Goal: Information Seeking & Learning: Find specific fact

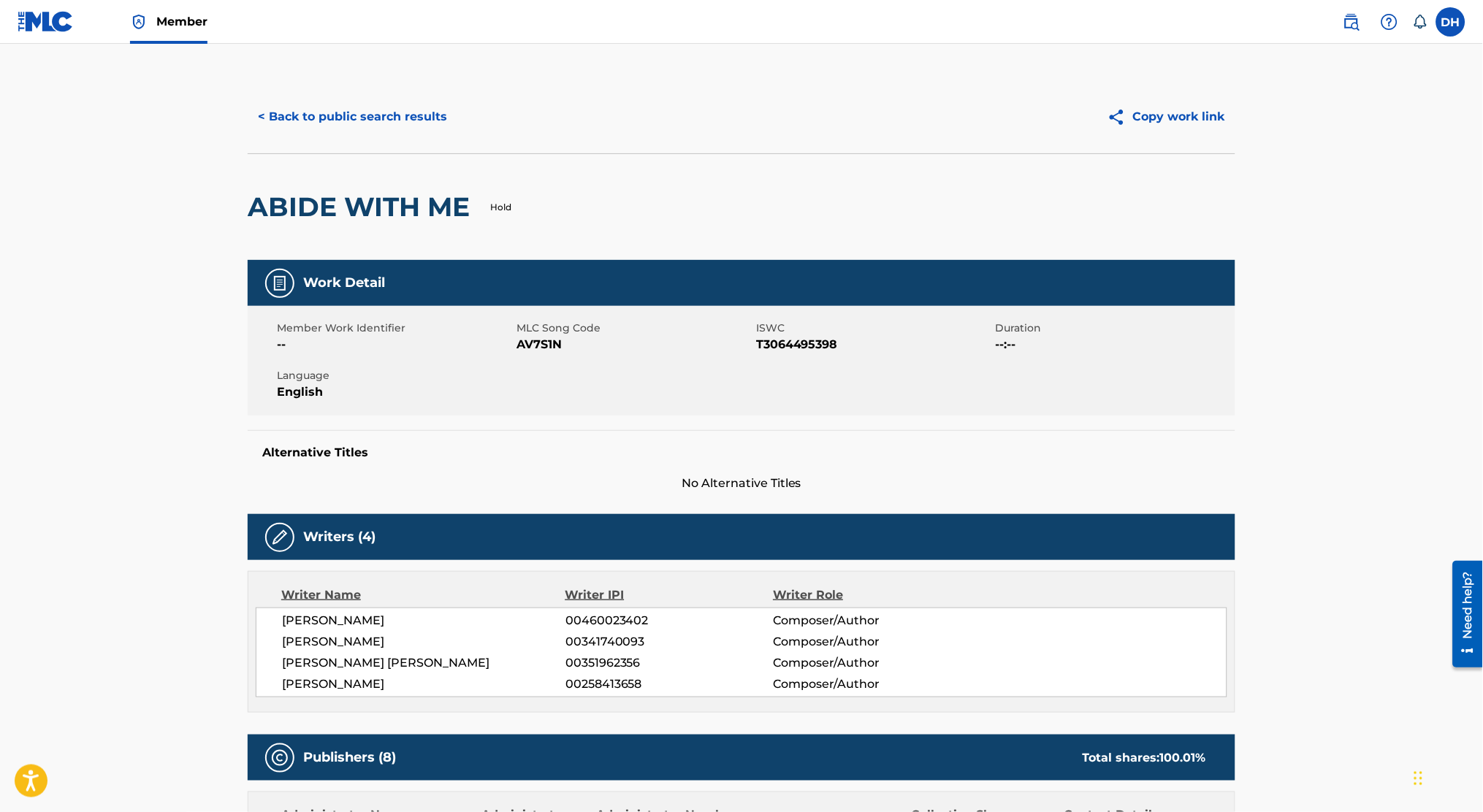
click at [295, 115] on button "< Back to public search results" at bounding box center [352, 117] width 209 height 37
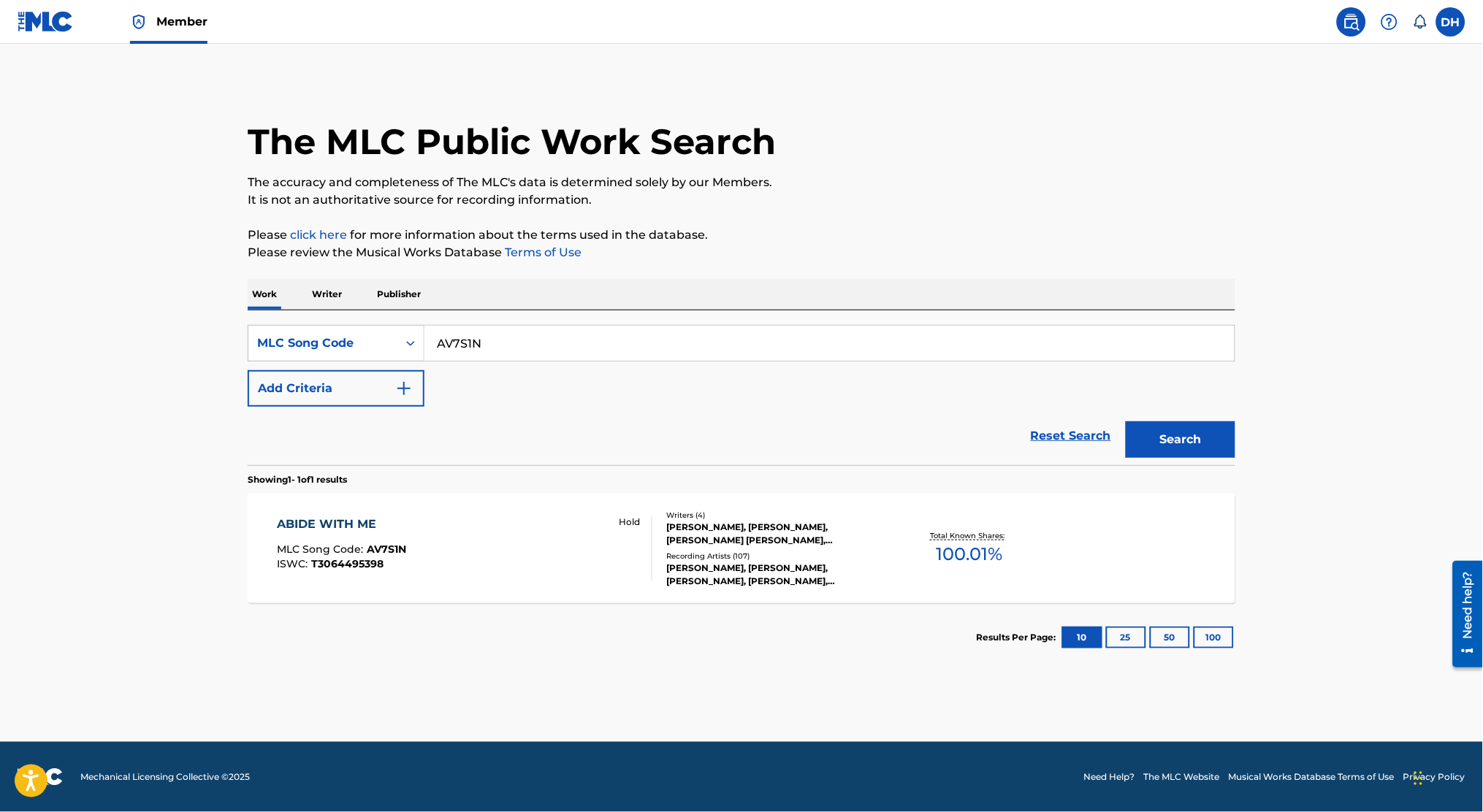
click at [353, 314] on div "SearchWithCriteria269068b9-ce00-49b5-91ee-0fde87248bea MLC Song Code AV7S1N Add…" at bounding box center [741, 388] width 988 height 155
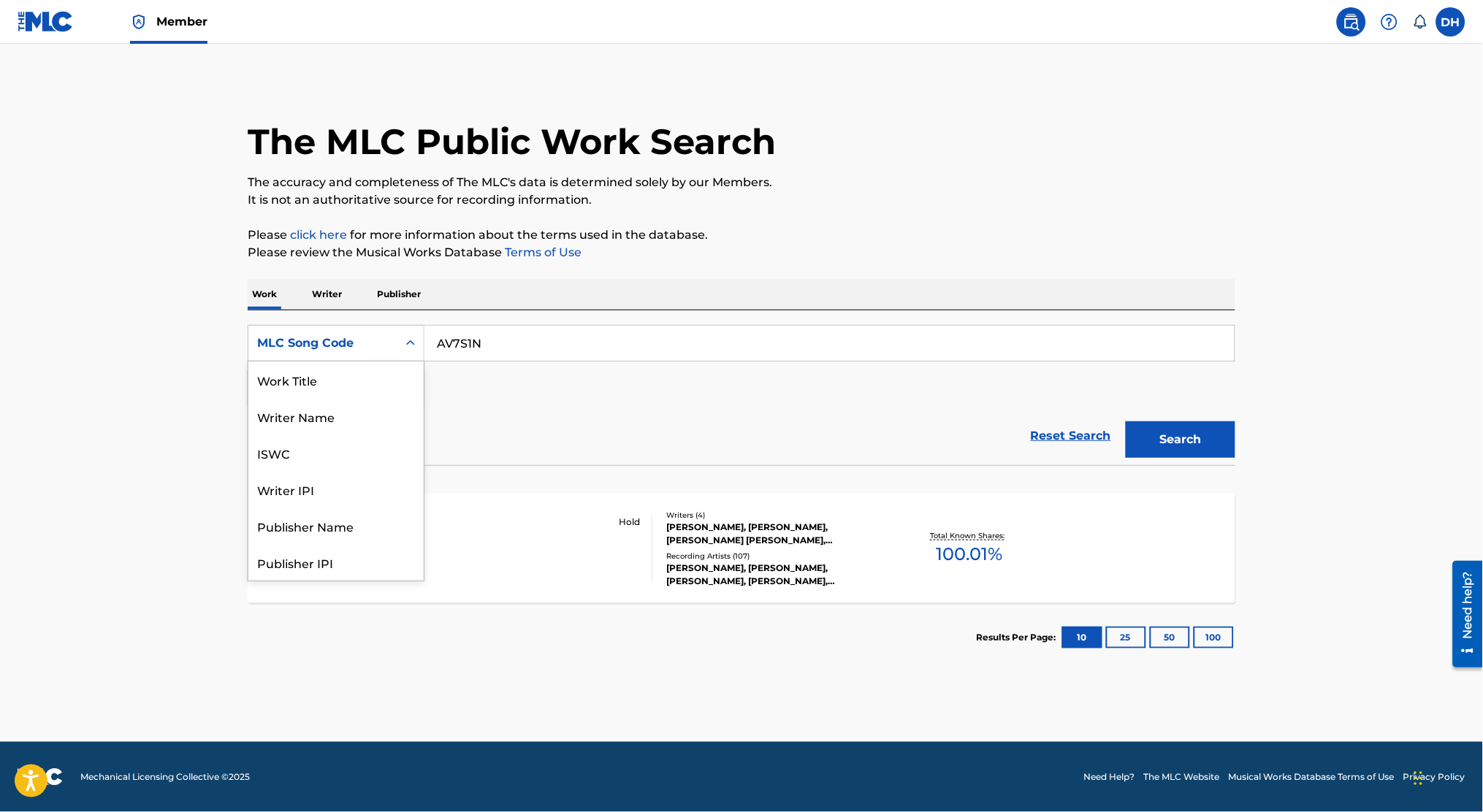
click at [356, 339] on div "MLC Song Code" at bounding box center [323, 343] width 132 height 18
click at [347, 372] on div "Work Title" at bounding box center [336, 380] width 175 height 37
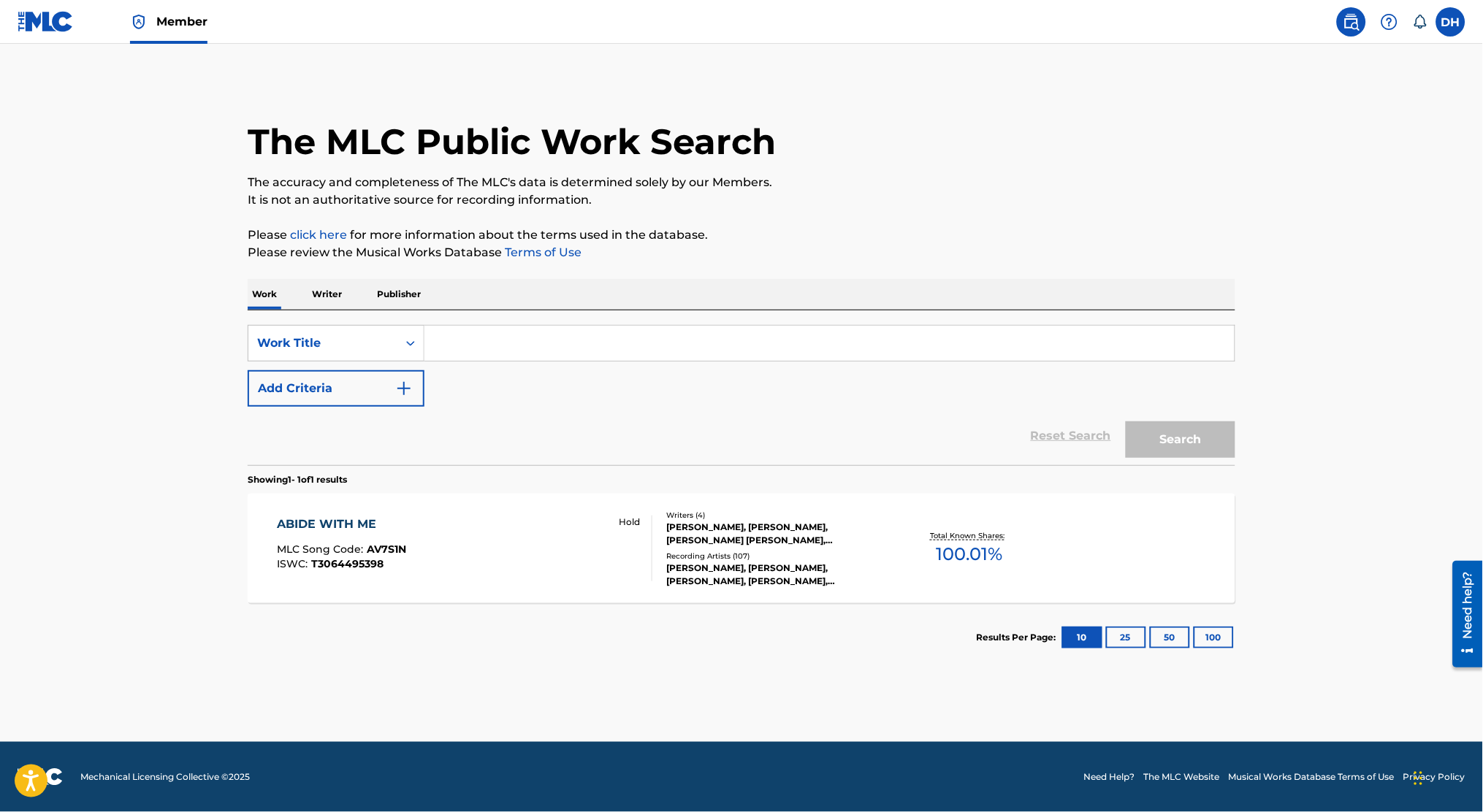
click at [497, 352] on input "Search Form" at bounding box center [829, 344] width 810 height 35
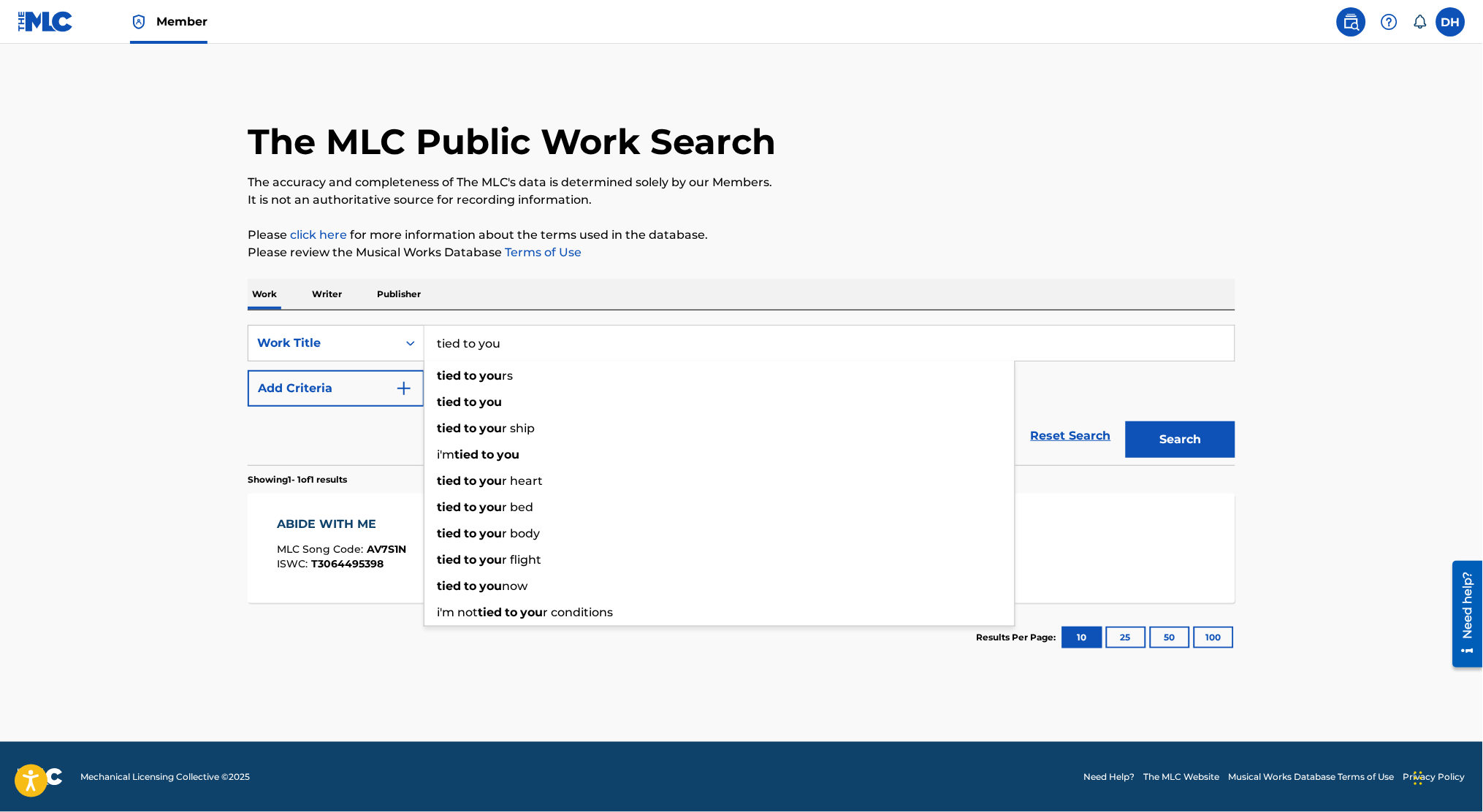
type input "tied to you"
click at [353, 395] on button "Add Criteria" at bounding box center [336, 388] width 177 height 37
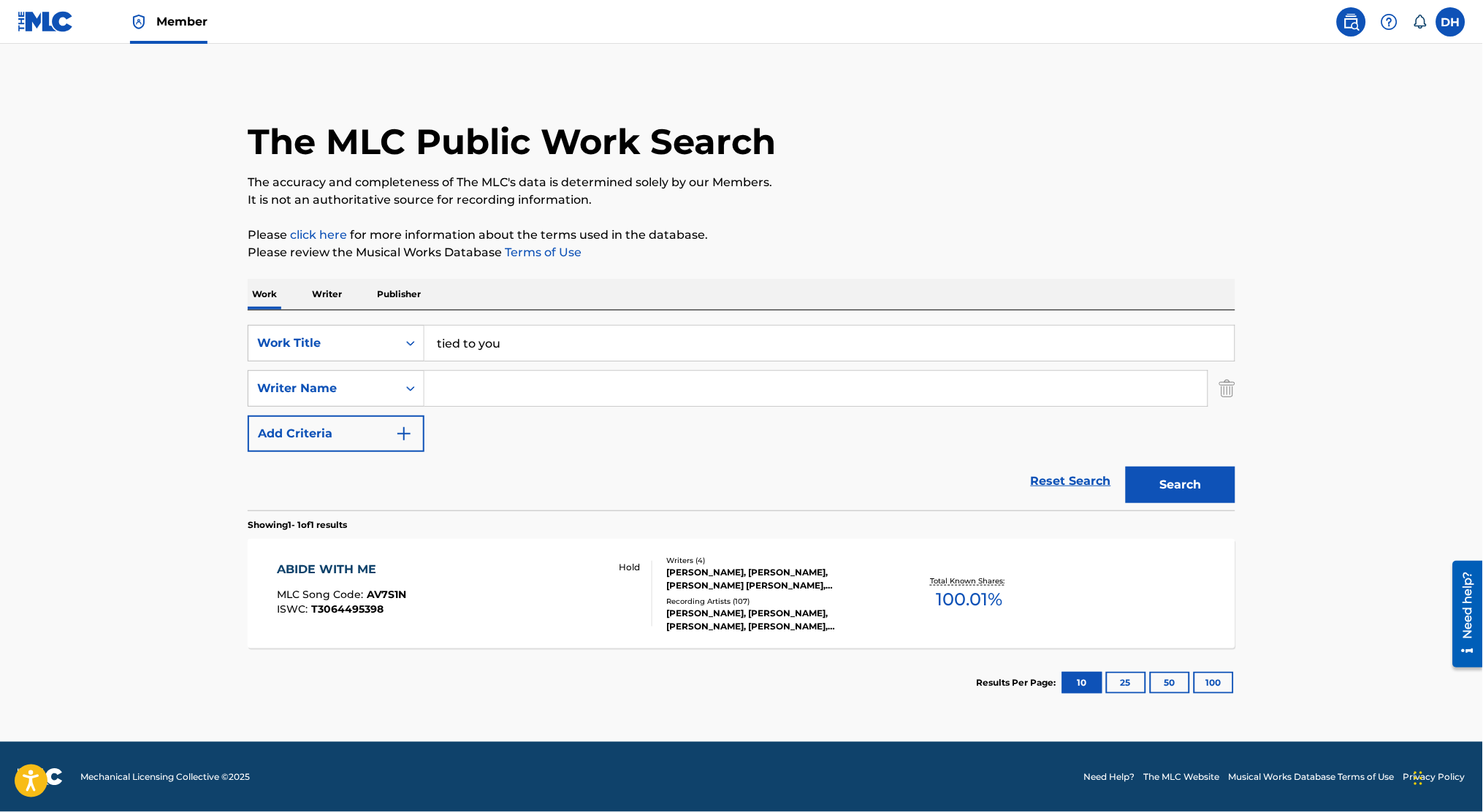
click at [446, 389] on input "Search Form" at bounding box center [816, 388] width 783 height 35
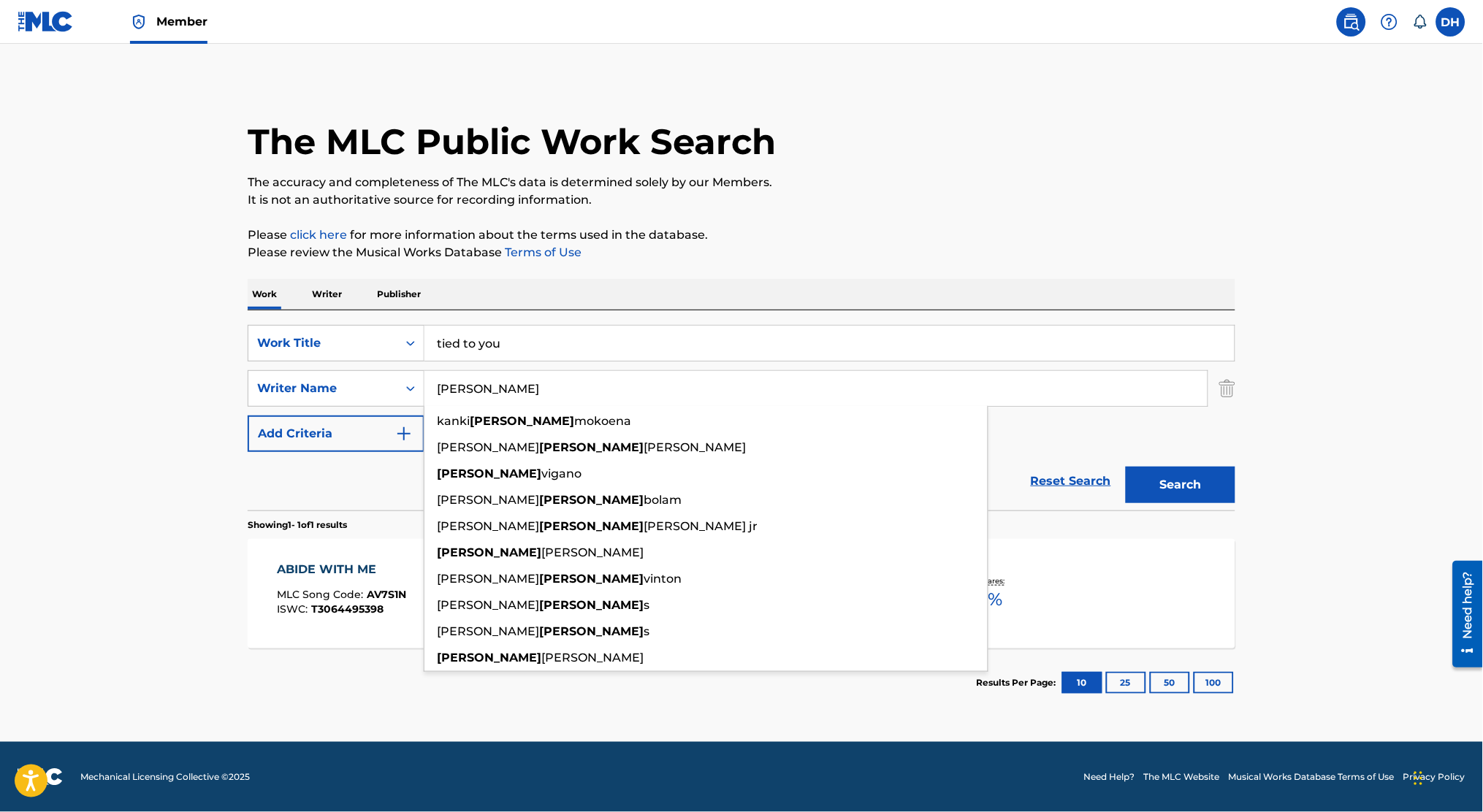
type input "[PERSON_NAME]"
click at [1126, 467] on button "Search" at bounding box center [1181, 485] width 110 height 37
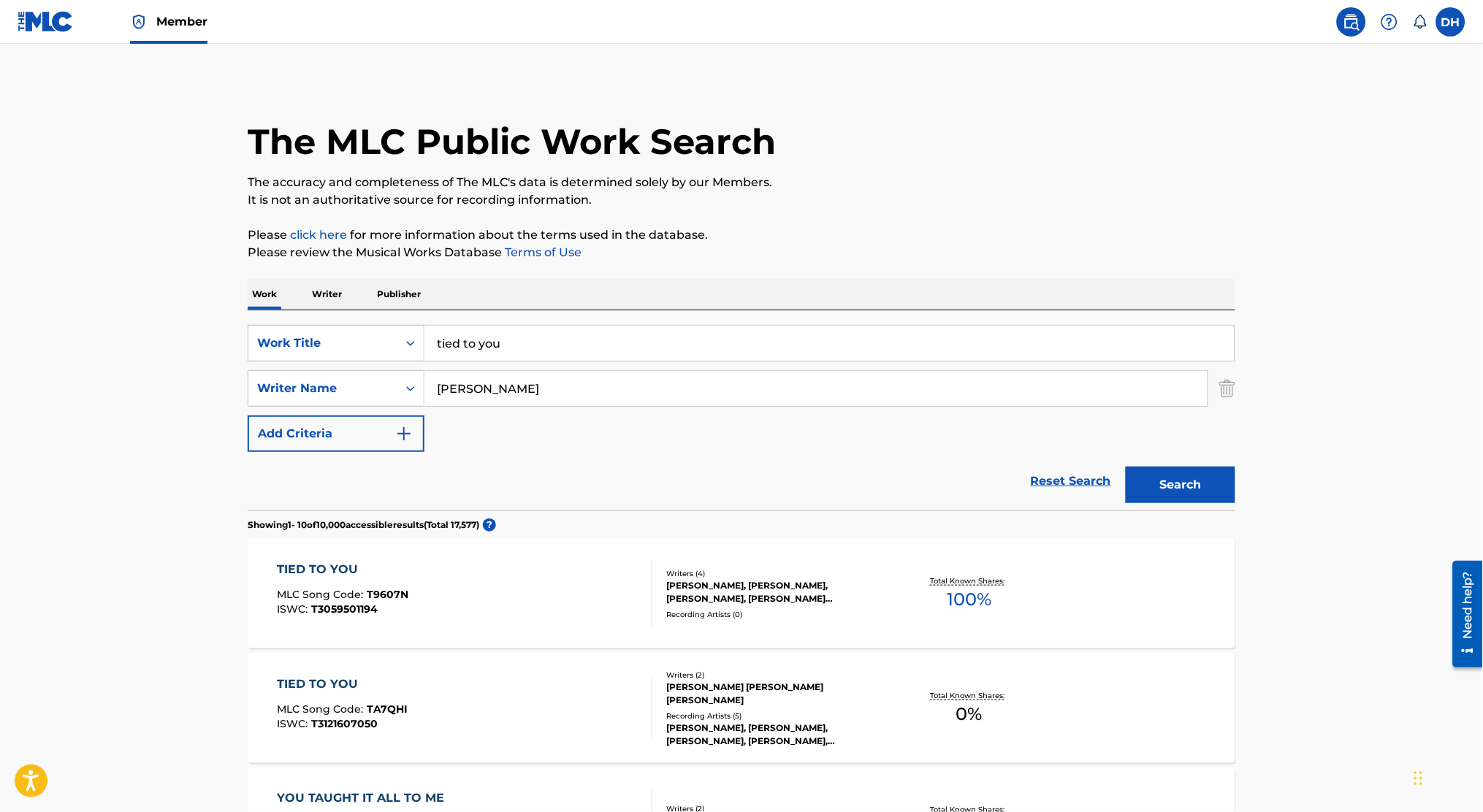
click at [377, 588] on span "T9607N" at bounding box center [388, 594] width 42 height 13
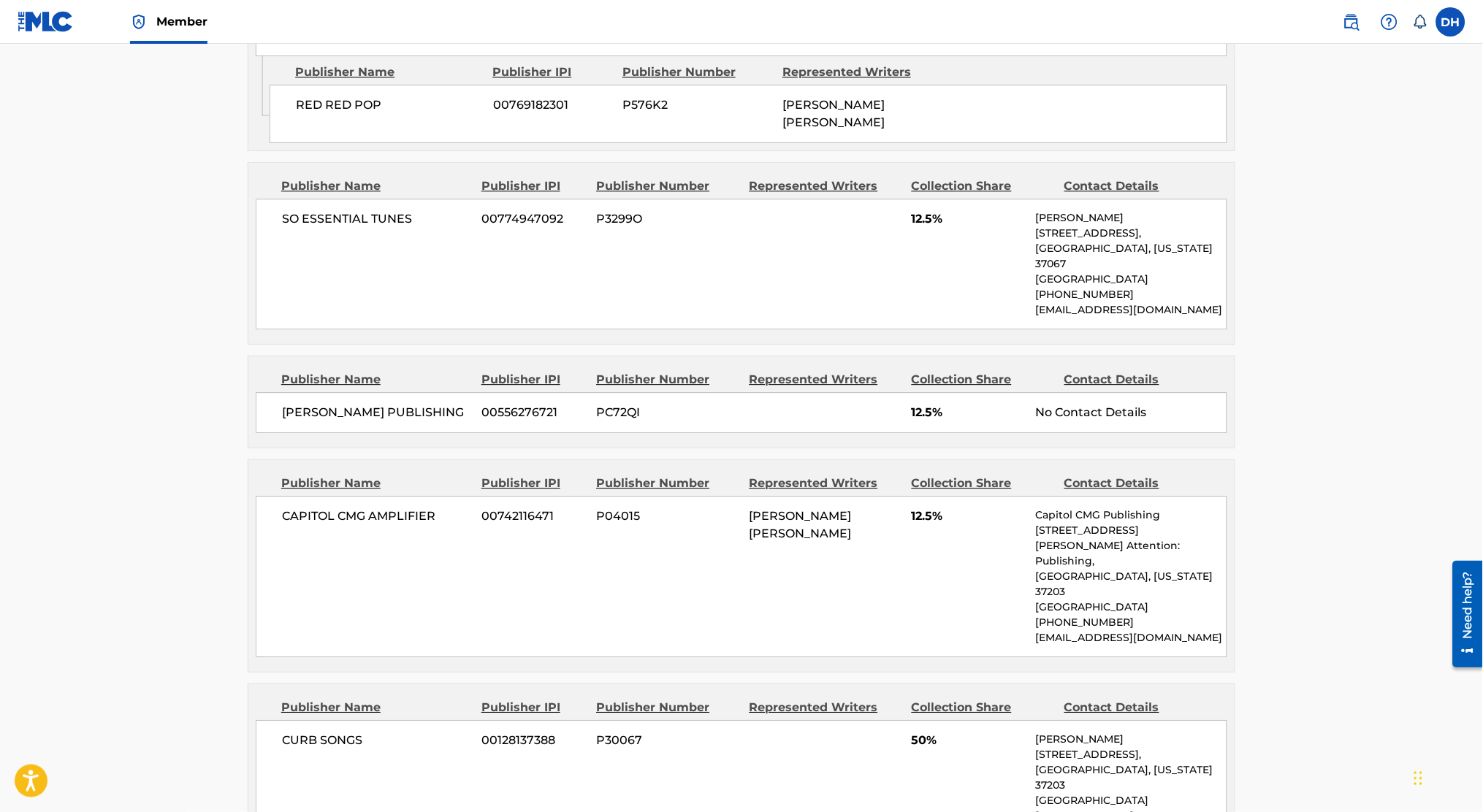
scroll to position [951, 0]
click at [487, 254] on div "SO ESSENTIAL TUNES 00774947092 P3299O 12.5% [PERSON_NAME] [STREET_ADDRESS][US_S…" at bounding box center [741, 265] width 971 height 131
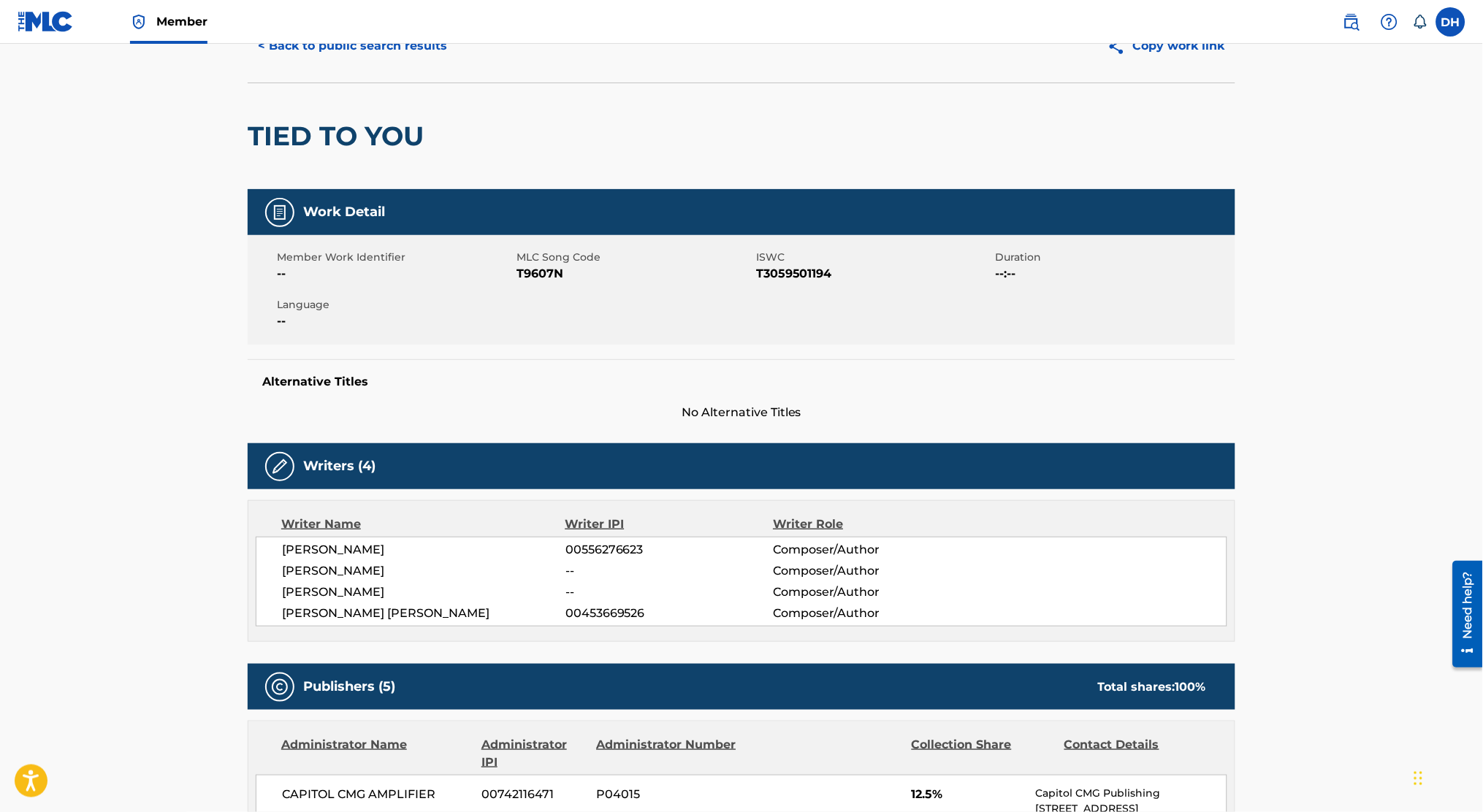
scroll to position [0, 0]
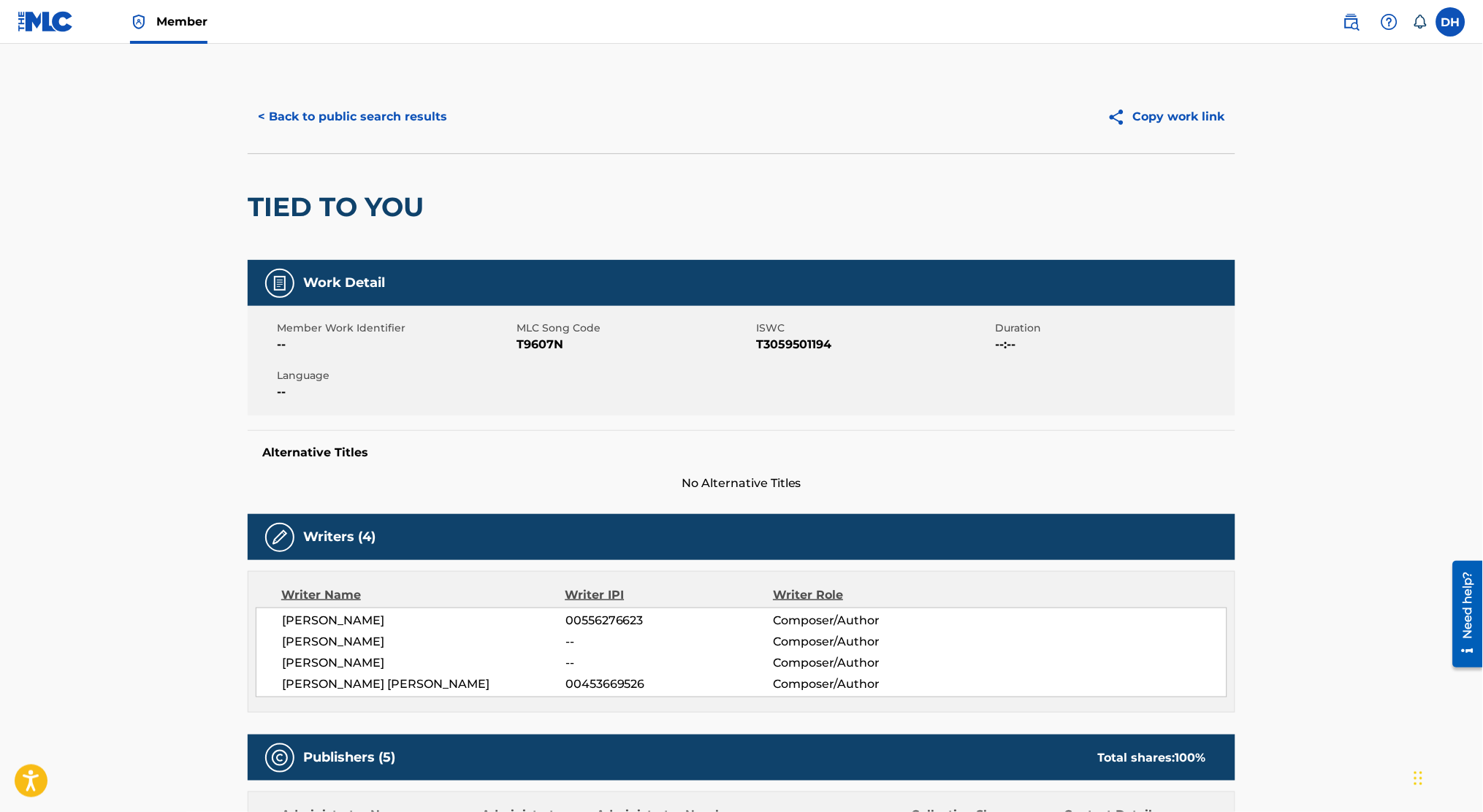
click at [330, 120] on button "< Back to public search results" at bounding box center [352, 117] width 209 height 37
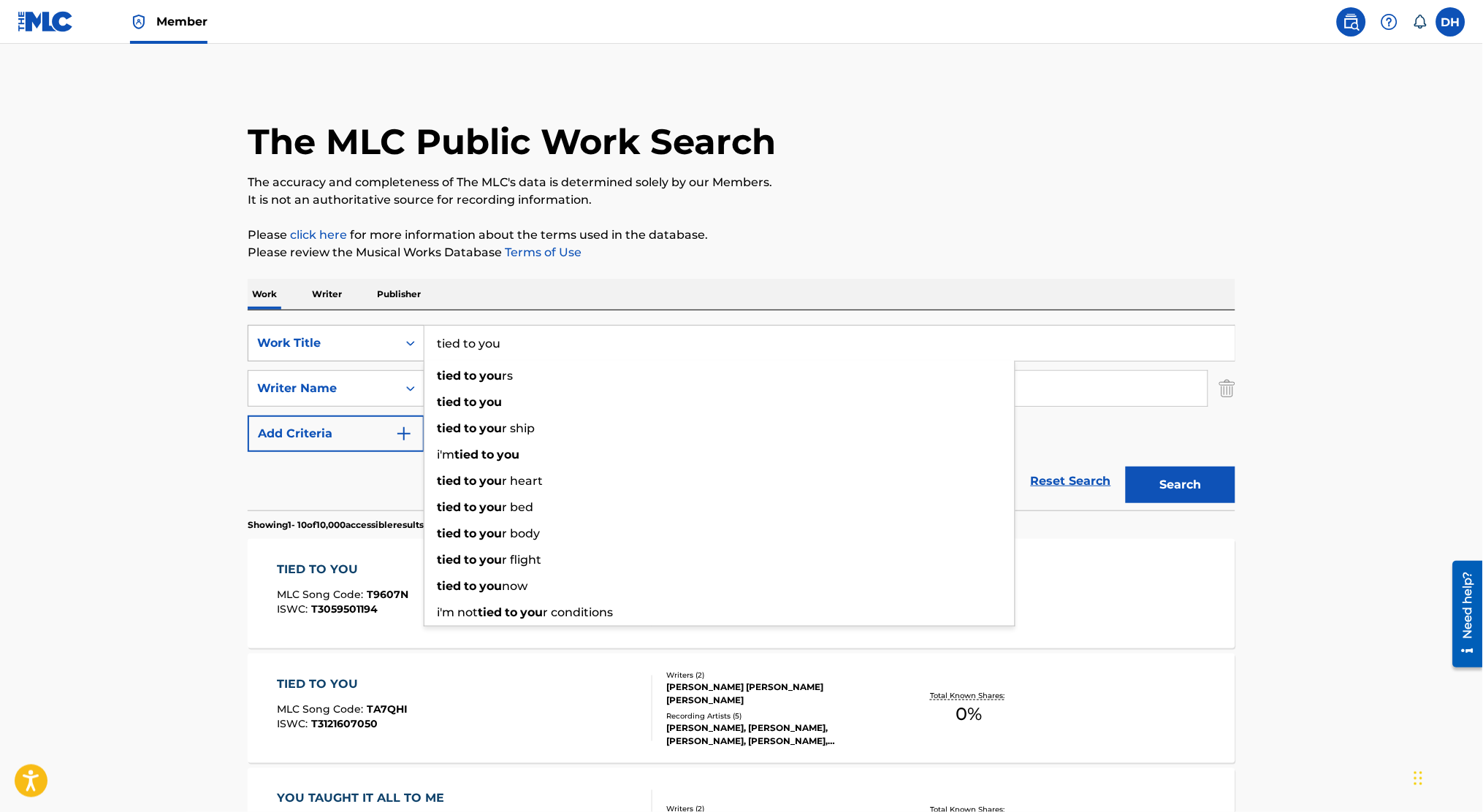
drag, startPoint x: 532, startPoint y: 337, endPoint x: 322, endPoint y: 345, distance: 210.2
click at [322, 345] on div "SearchWithCriteria8411b55c-05d3-4660-a913-cf8f1f886164 Work Title tied to you t…" at bounding box center [741, 344] width 988 height 37
type input "great things"
click at [1126, 467] on button "Search" at bounding box center [1181, 485] width 110 height 37
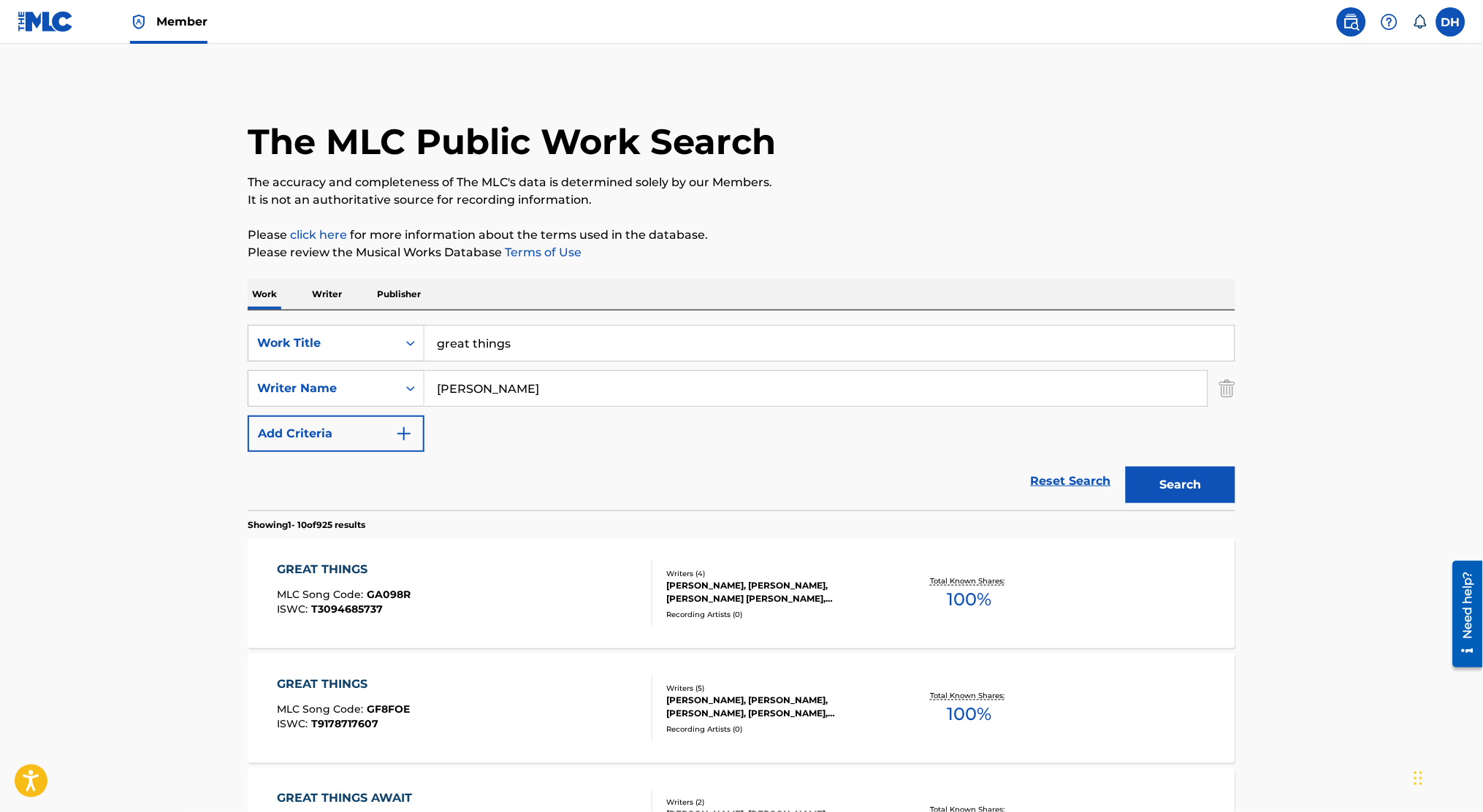
click at [403, 582] on div "GREAT THINGS MLC Song Code : GA098R ISWC : T3094685737" at bounding box center [344, 594] width 133 height 66
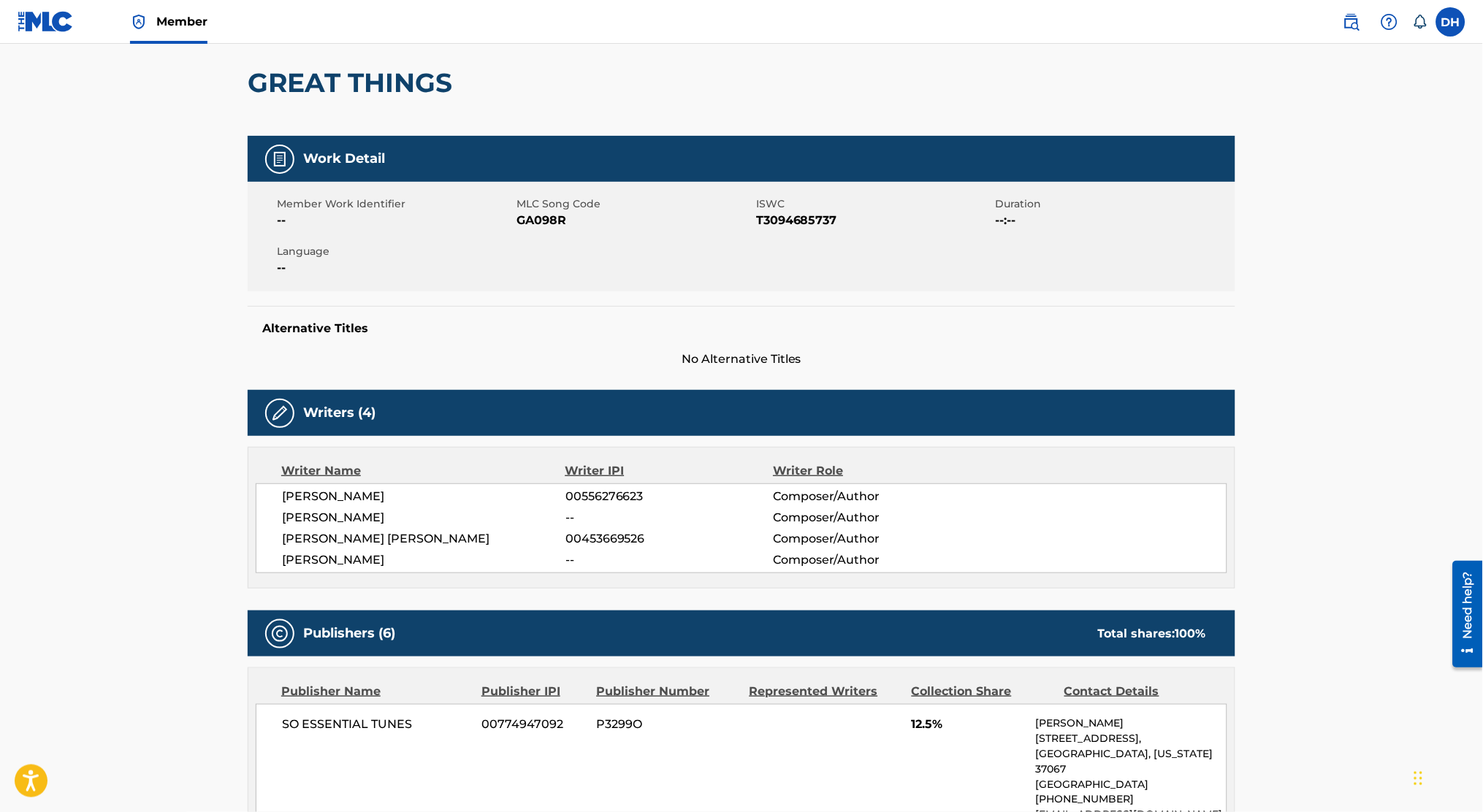
scroll to position [85, 0]
